Goal: Check status

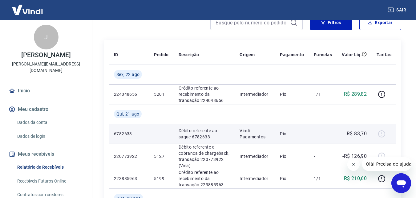
scroll to position [92, 0]
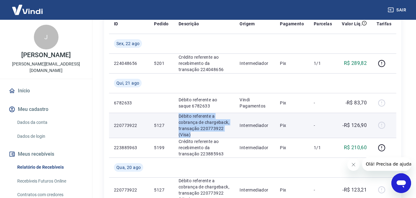
drag, startPoint x: 179, startPoint y: 117, endPoint x: 209, endPoint y: 132, distance: 34.1
click at [209, 132] on p "Débito referente a cobrança de chargeback, transação 220773922 (Visa)" at bounding box center [204, 125] width 51 height 25
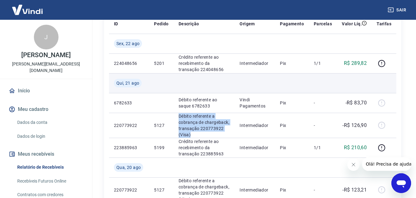
copy p "Débito referente a cobrança de chargeback, transação 220773922 (Visa)"
